Goal: Navigation & Orientation: Find specific page/section

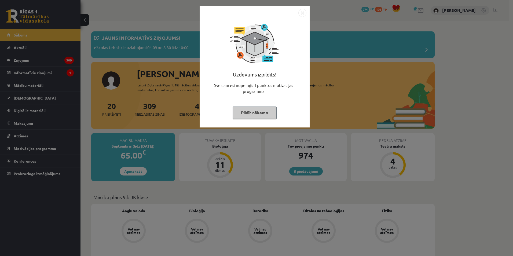
click at [300, 14] on img "Close" at bounding box center [302, 13] width 8 height 8
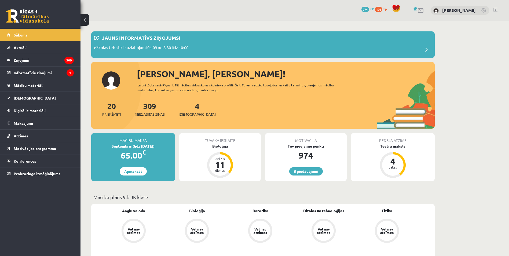
click at [299, 17] on div "6 Dāvanas 974 mP 196 xp [PERSON_NAME]" at bounding box center [294, 10] width 428 height 21
click at [28, 97] on span "[DEMOGRAPHIC_DATA]" at bounding box center [35, 97] width 42 height 5
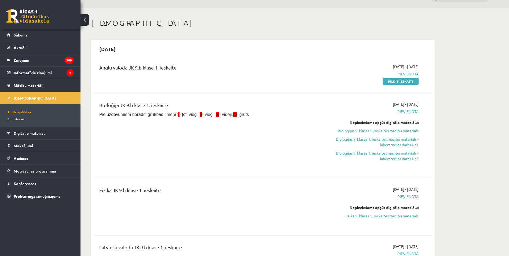
scroll to position [107, 0]
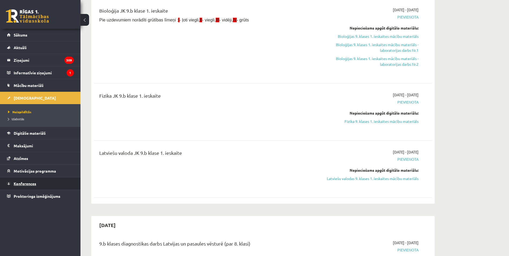
click at [34, 183] on span "Konferences" at bounding box center [25, 183] width 23 height 5
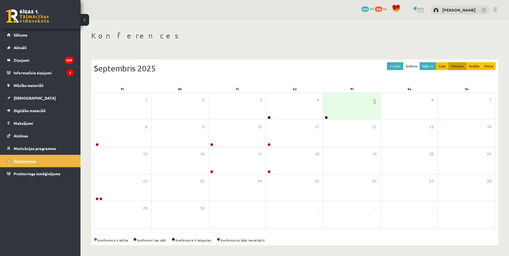
scroll to position [1, 0]
click at [326, 117] on link at bounding box center [325, 117] width 3 height 3
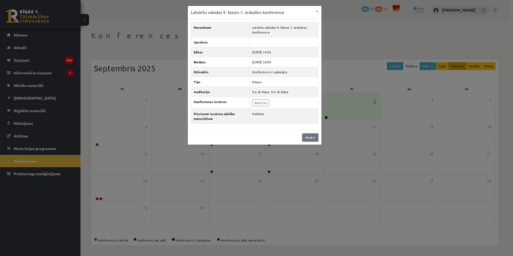
click at [308, 139] on link "Aizvērt" at bounding box center [310, 138] width 16 height 8
